Goal: Book appointment/travel/reservation

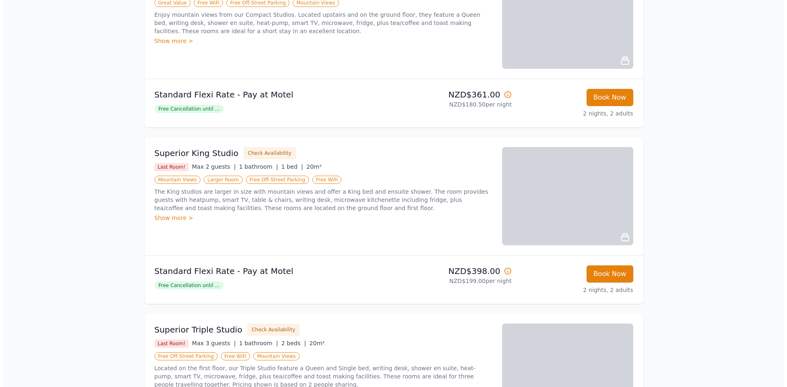
scroll to position [179, 0]
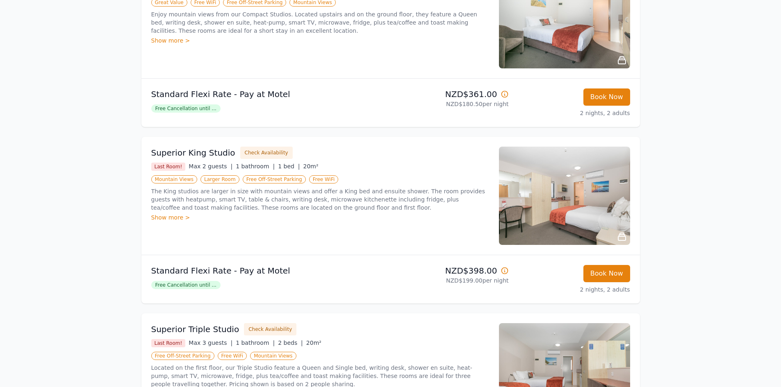
click at [539, 198] on img at bounding box center [564, 196] width 131 height 98
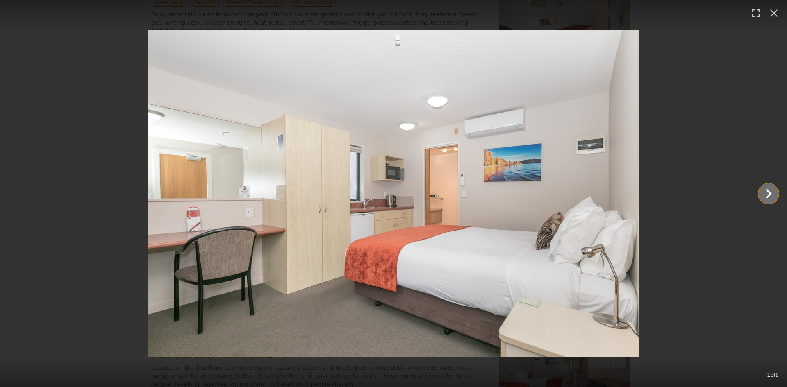
click at [769, 192] on icon "Show slide 2 of 8" at bounding box center [769, 194] width 6 height 10
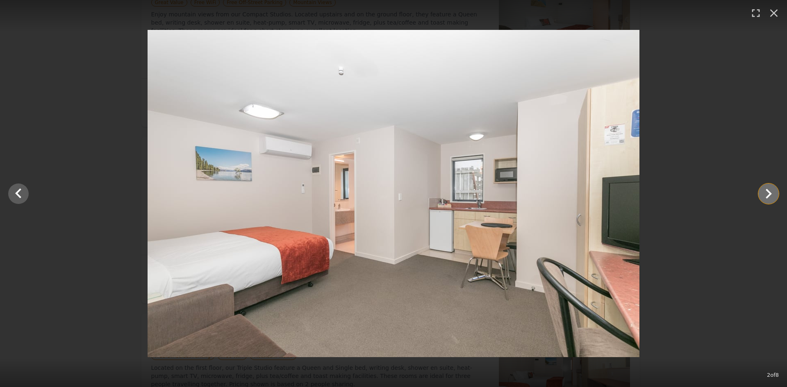
click at [769, 192] on icon "Show slide 3 of 8" at bounding box center [769, 194] width 6 height 10
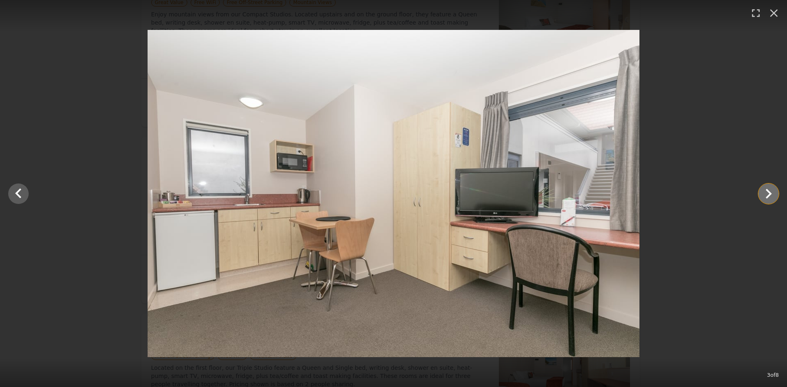
click at [769, 192] on icon "Show slide 4 of 8" at bounding box center [769, 194] width 6 height 10
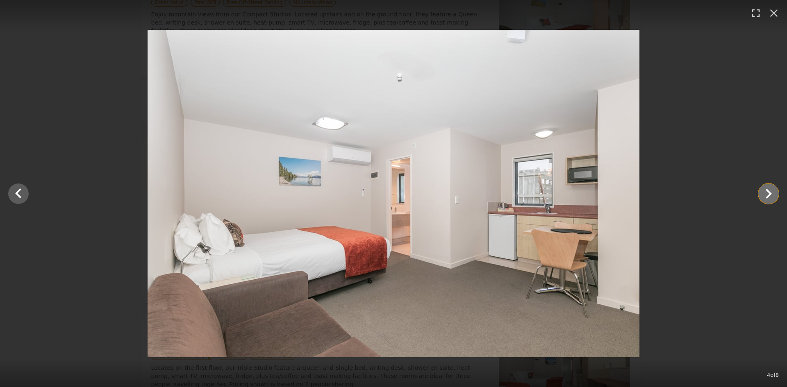
click at [769, 192] on icon "Show slide 5 of 8" at bounding box center [769, 194] width 6 height 10
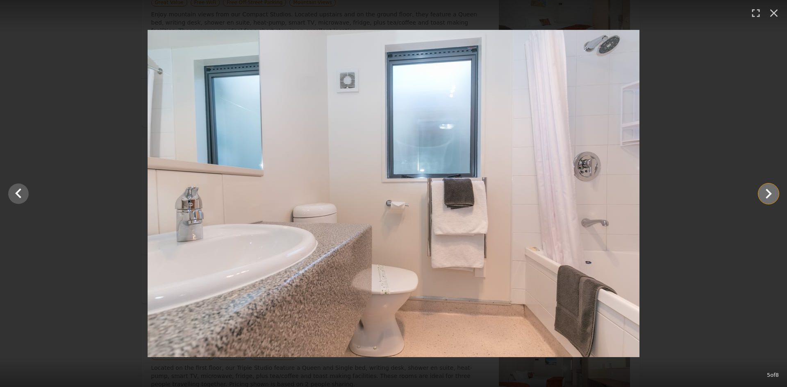
click at [769, 192] on icon "Show slide 6 of 8" at bounding box center [769, 194] width 6 height 10
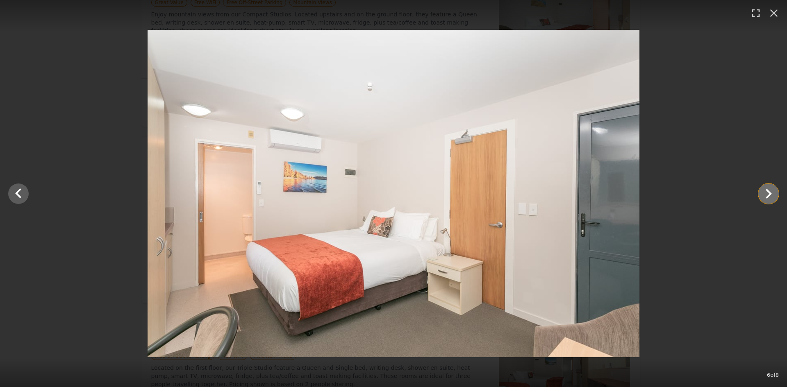
click at [769, 192] on icon "Show slide 7 of 8" at bounding box center [769, 194] width 6 height 10
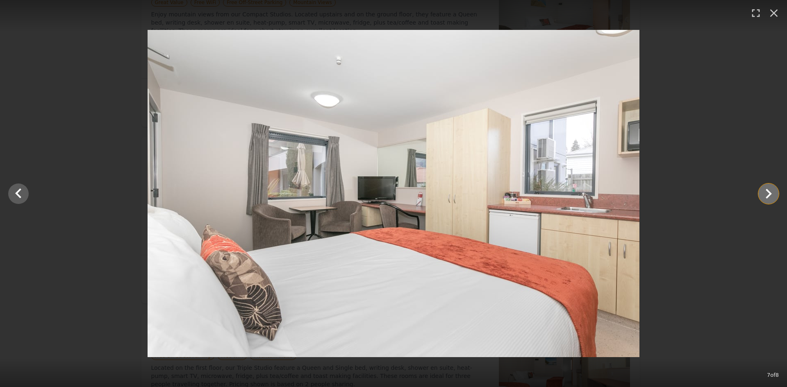
click at [767, 193] on icon "Show slide 8 of 8" at bounding box center [769, 194] width 20 height 20
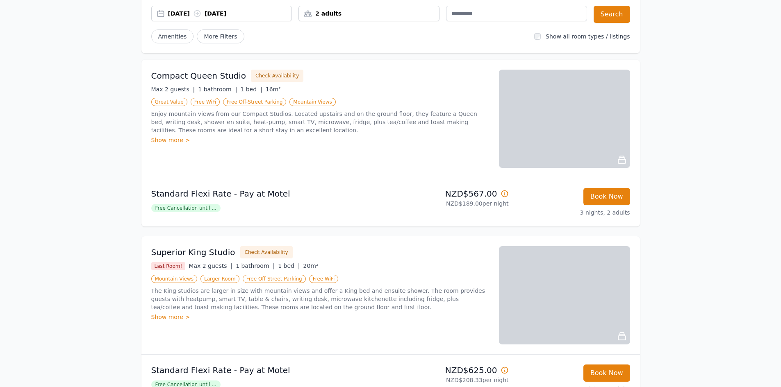
scroll to position [79, 0]
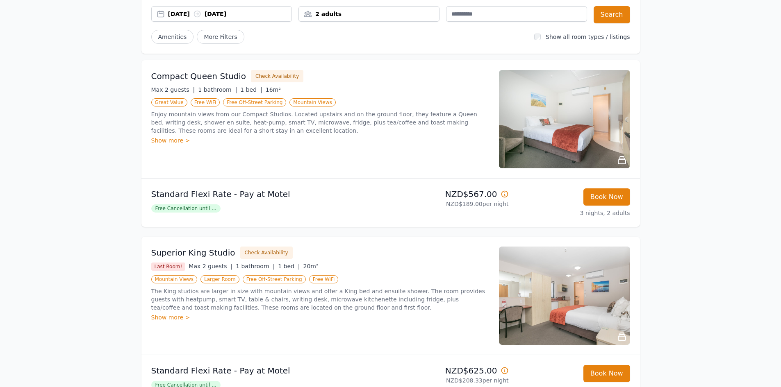
click at [575, 114] on img at bounding box center [564, 119] width 131 height 98
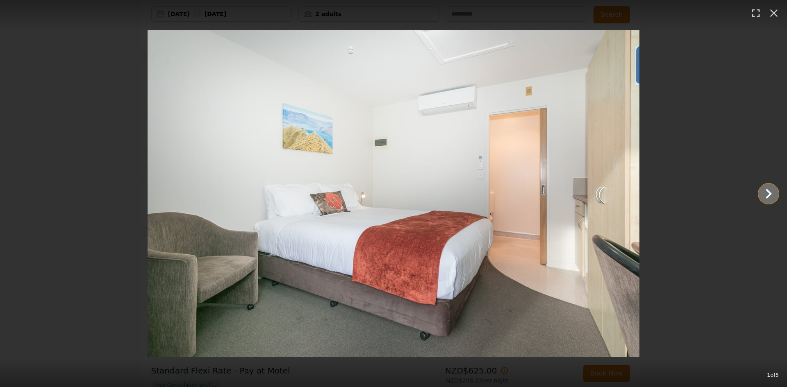
click at [769, 193] on icon "Show slide 2 of 5" at bounding box center [769, 194] width 6 height 10
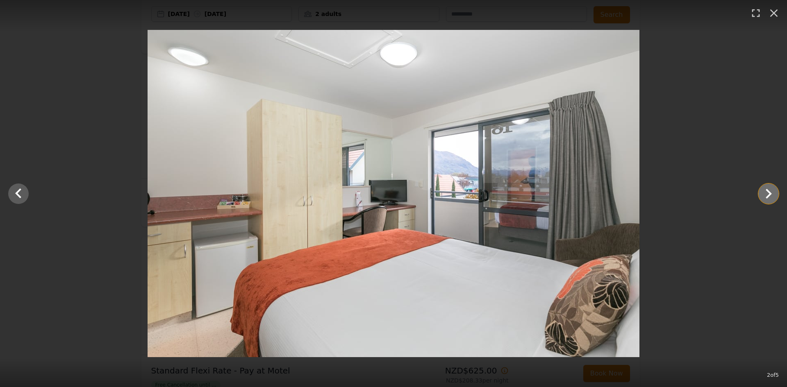
click at [769, 193] on icon "Show slide 3 of 5" at bounding box center [769, 194] width 6 height 10
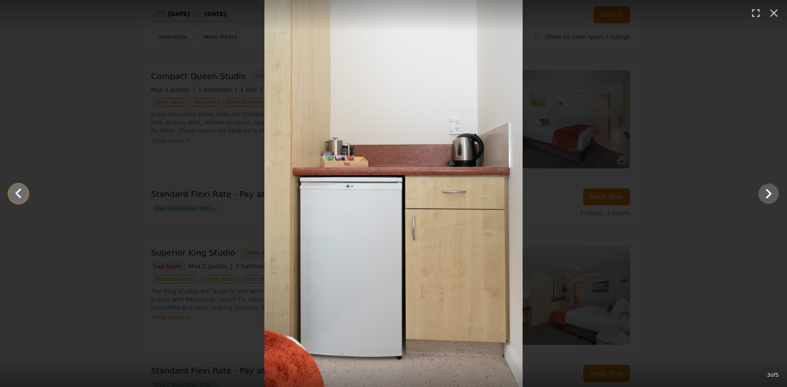
click at [19, 187] on icon "Show slide 2 of 5" at bounding box center [19, 194] width 20 height 20
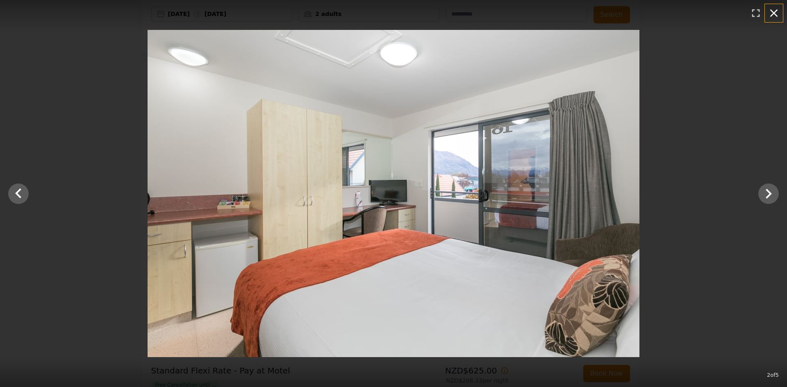
click at [778, 10] on icon "button" at bounding box center [773, 13] width 13 height 13
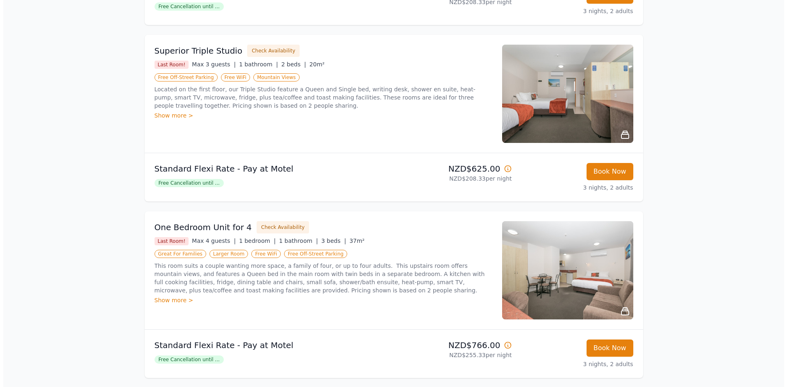
scroll to position [458, 0]
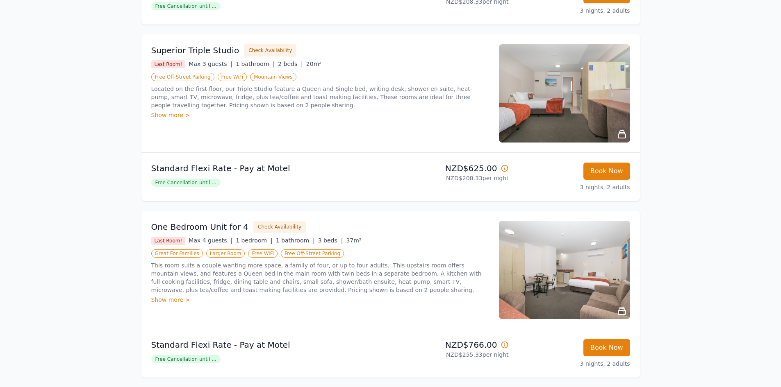
click at [561, 89] on img at bounding box center [564, 93] width 131 height 98
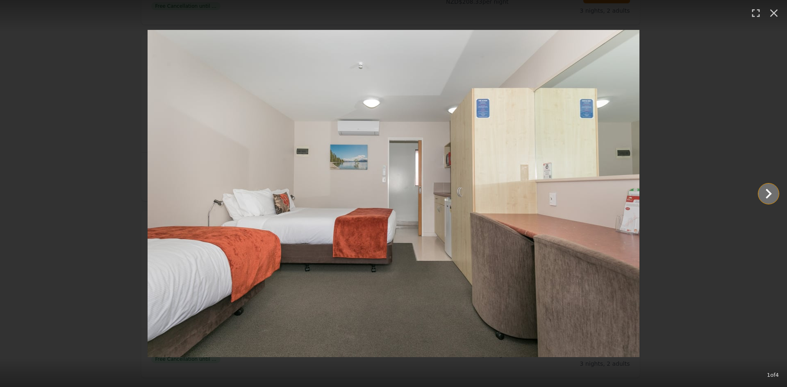
click at [760, 192] on icon "Show slide 2 of 4" at bounding box center [769, 194] width 20 height 20
